Goal: Check status

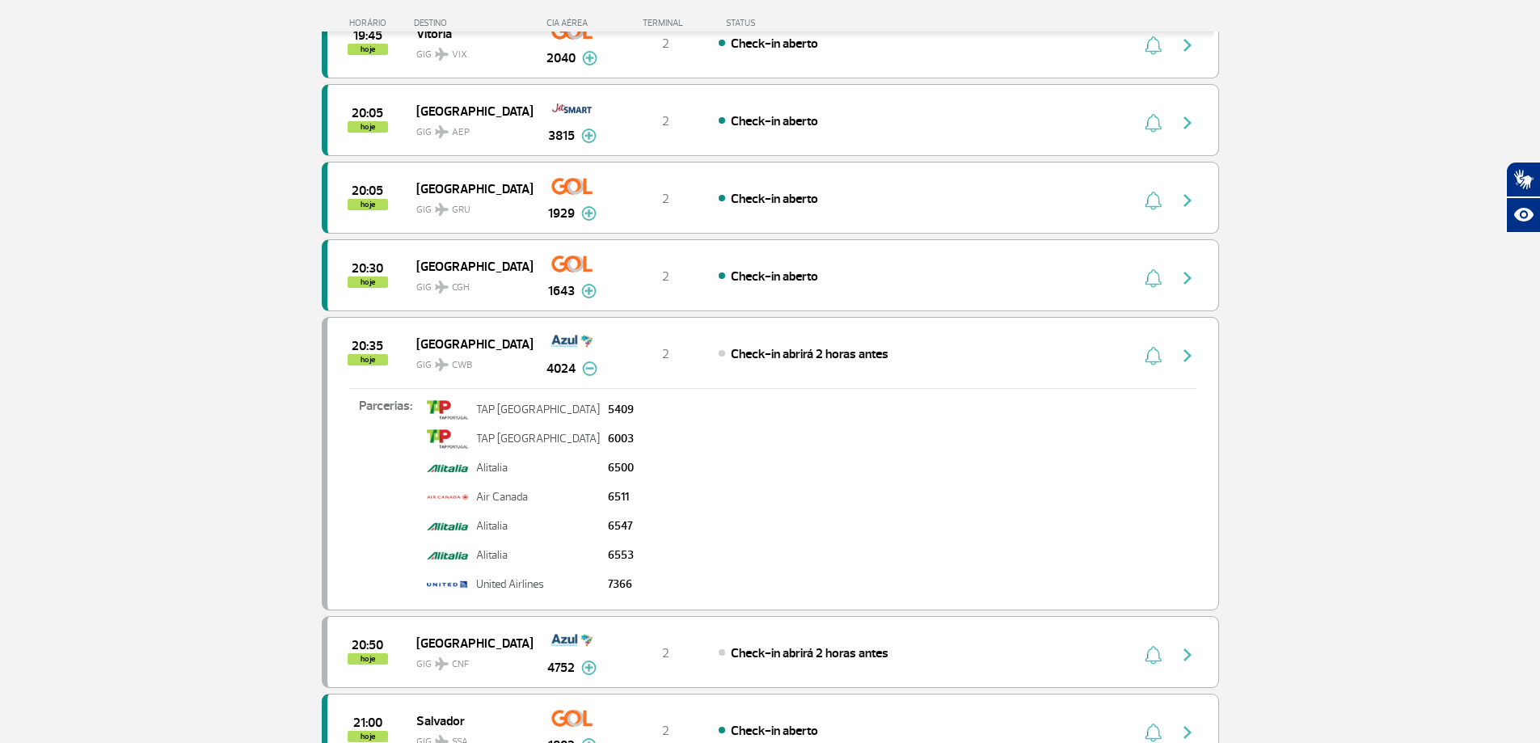
scroll to position [1205, 0]
click at [719, 171] on div "20:05 hoje São Paulo GIG GRU 1929 2 Check-in aberto Parcerias: TAP Portugal 400…" at bounding box center [770, 198] width 897 height 72
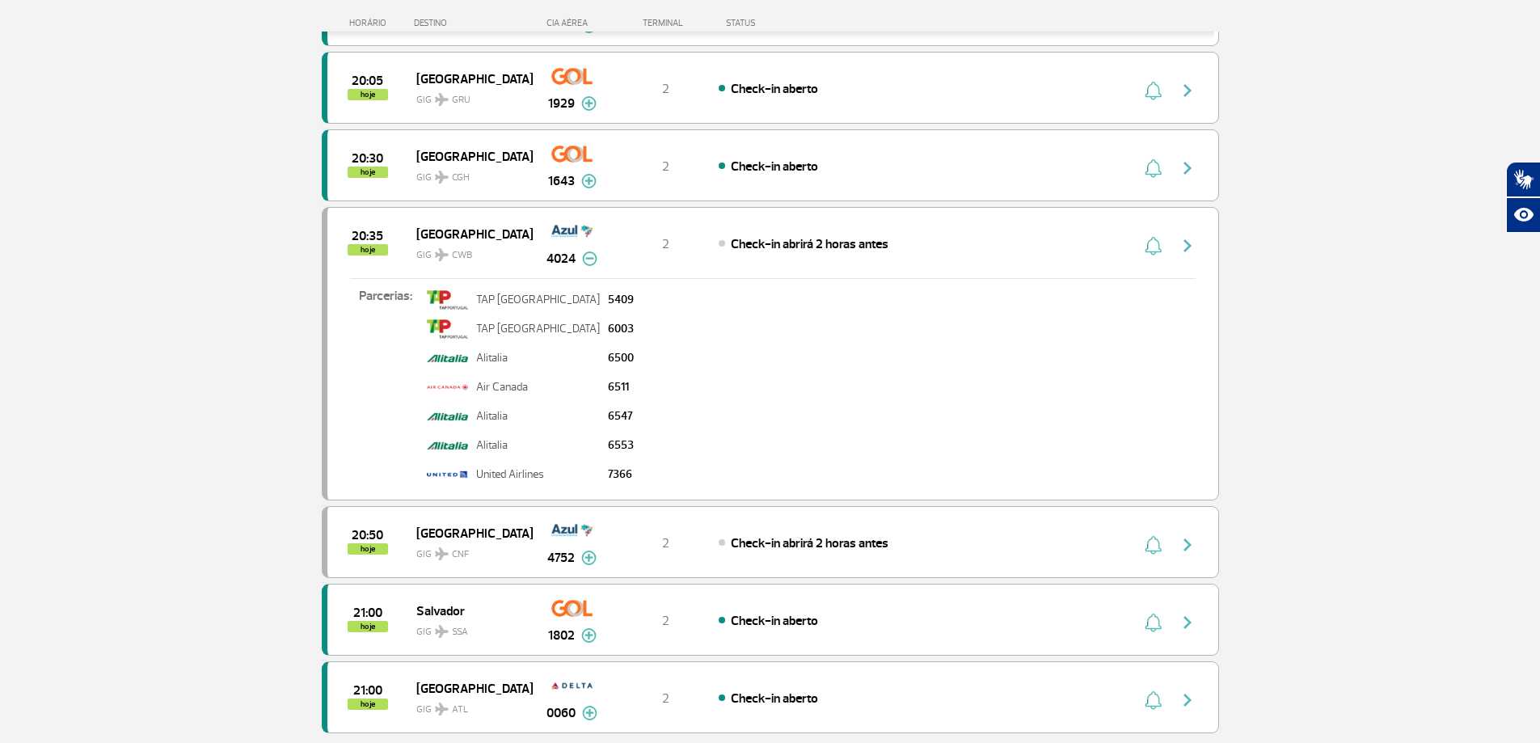
scroll to position [1285, 0]
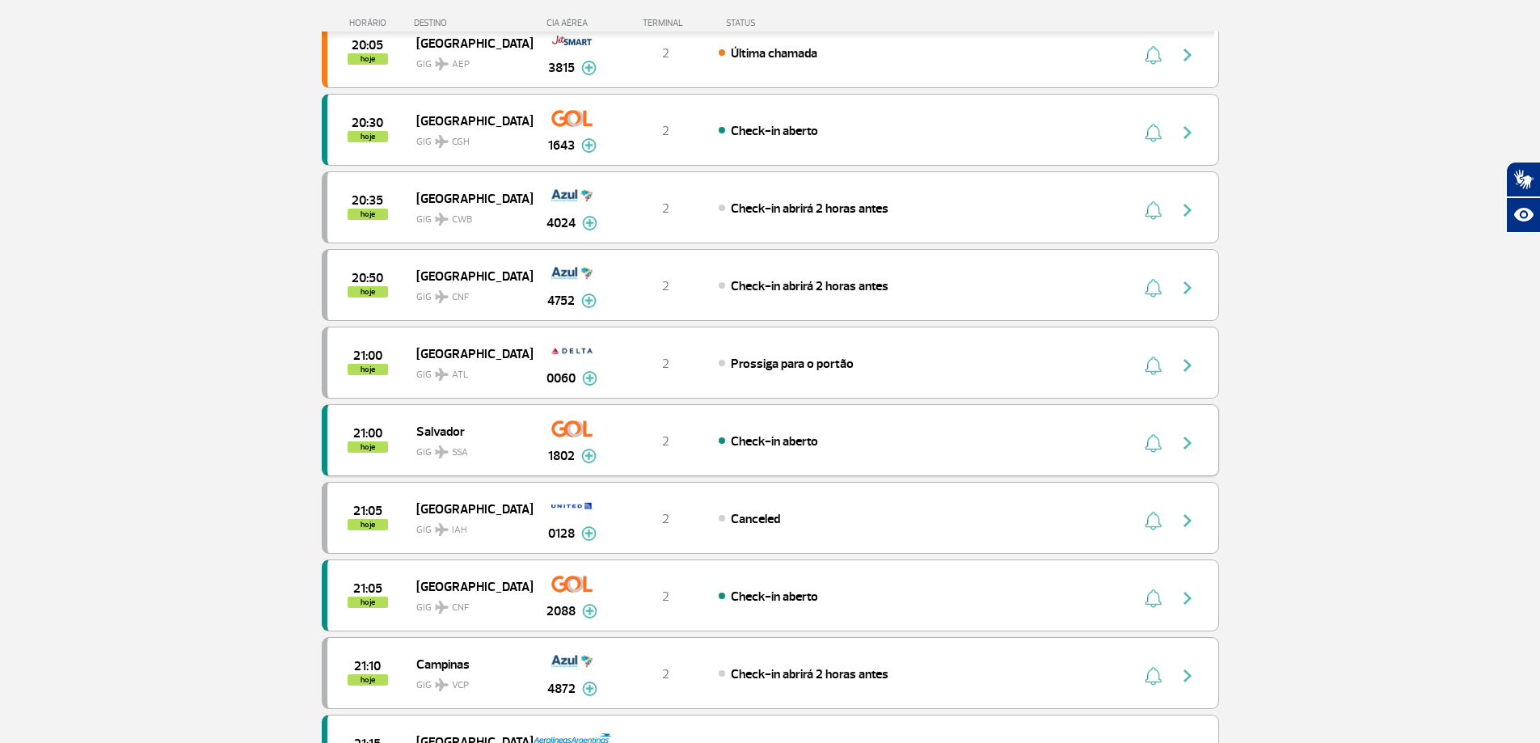
scroll to position [558, 0]
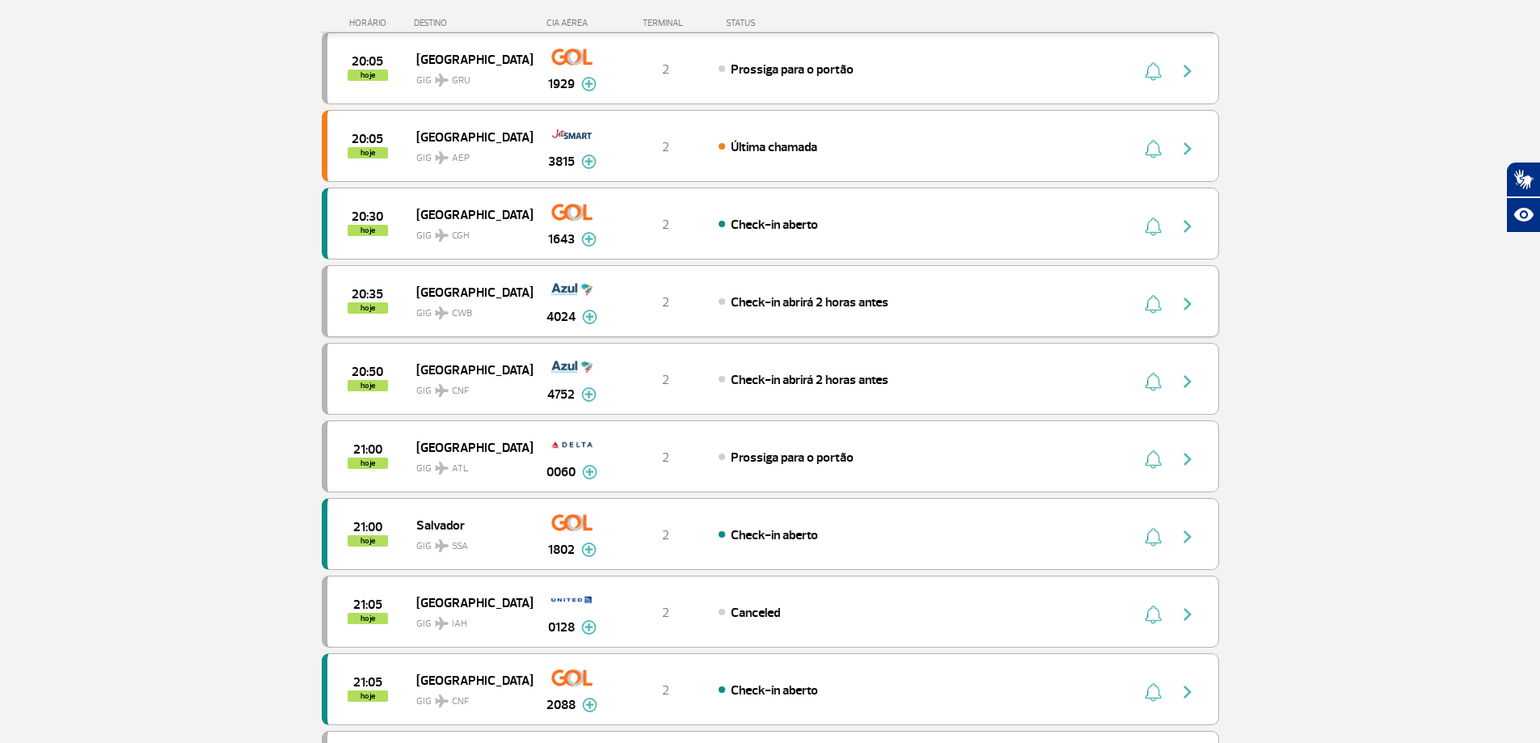
click at [776, 302] on span "Check-in abrirá 2 horas antes" at bounding box center [810, 302] width 158 height 16
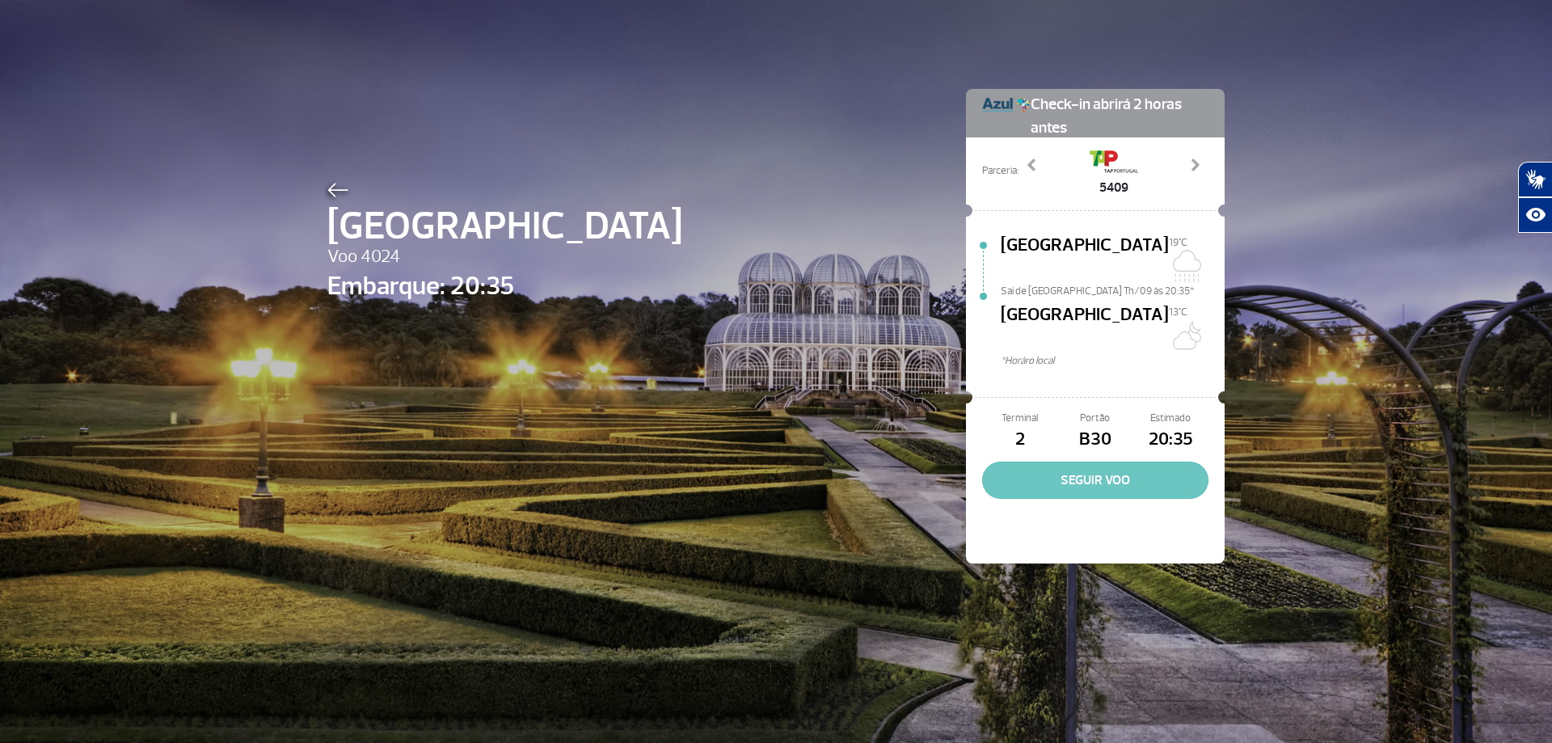
click at [1044, 462] on button "SEGUIR VOO" at bounding box center [1095, 480] width 226 height 37
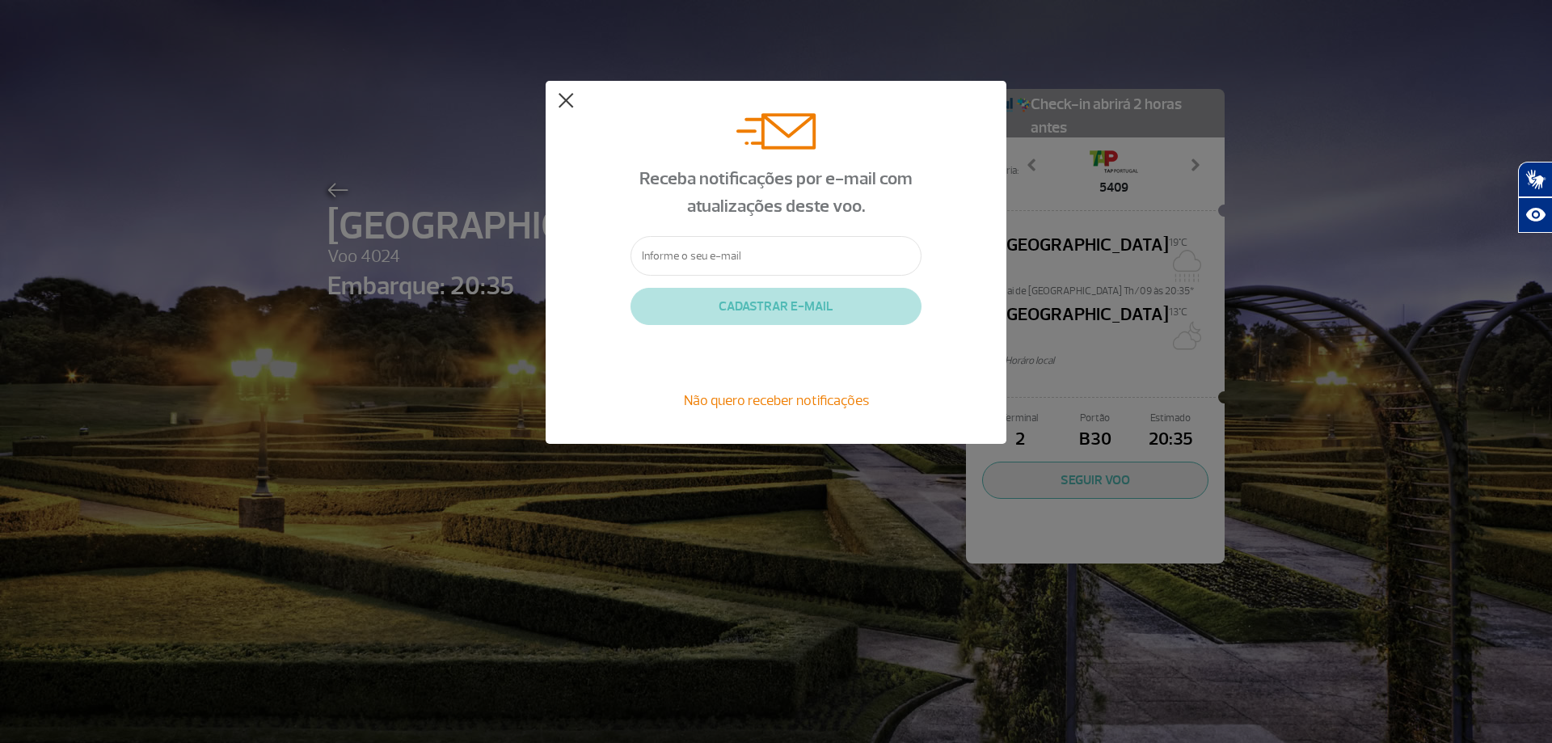
click at [570, 95] on div "Receba notificações por e-mail com atualizações deste voo. CADASTRAR E-MAIL Não…" at bounding box center [776, 262] width 461 height 363
click at [563, 99] on button at bounding box center [566, 101] width 16 height 16
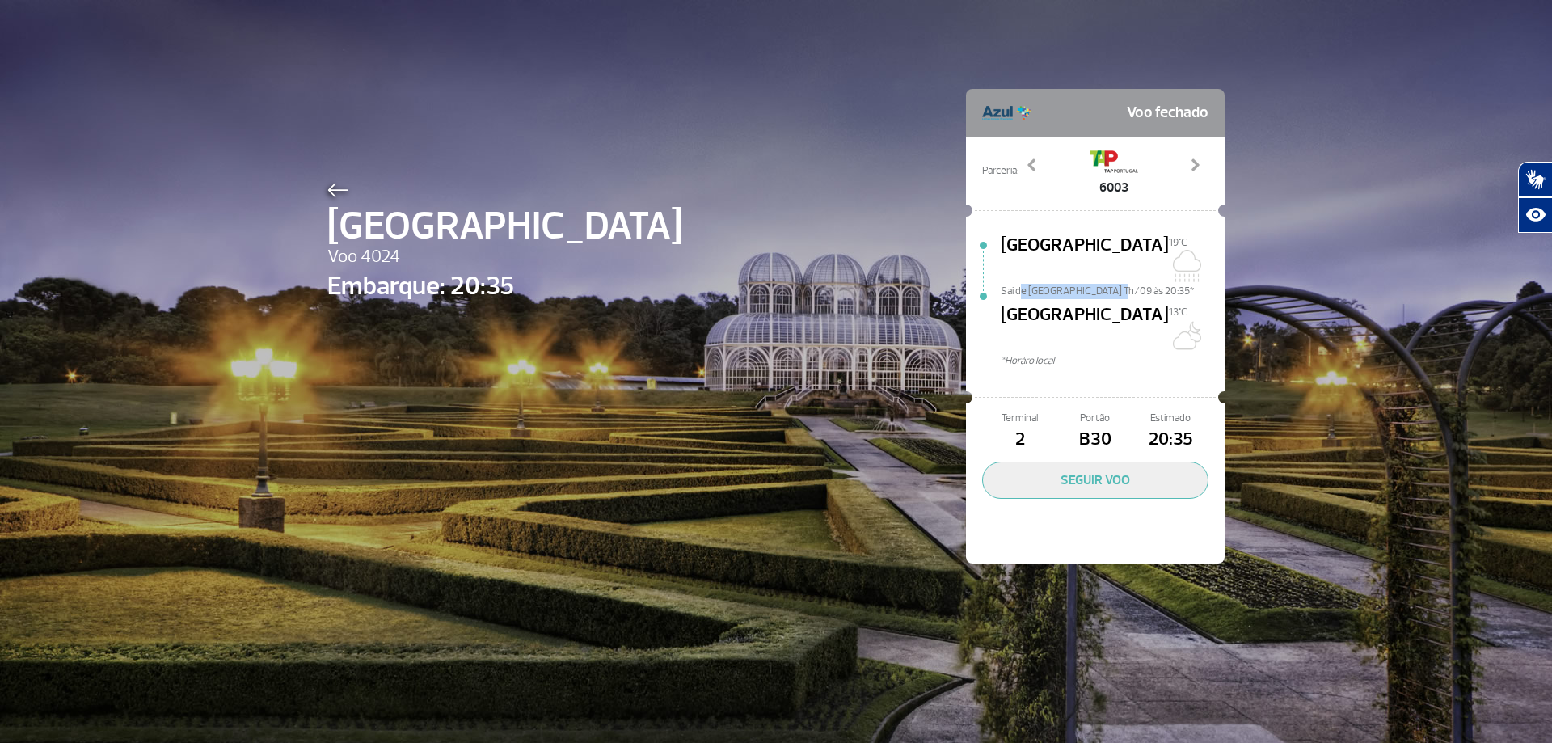
drag, startPoint x: 1015, startPoint y: 274, endPoint x: 1075, endPoint y: 274, distance: 60.6
click at [1104, 284] on span "Sai de [GEOGRAPHIC_DATA] Th/09 às 20:35*" at bounding box center [1113, 289] width 224 height 11
click at [1071, 462] on button "SEGUIR VOO" at bounding box center [1095, 480] width 226 height 37
